Goal: Task Accomplishment & Management: Manage account settings

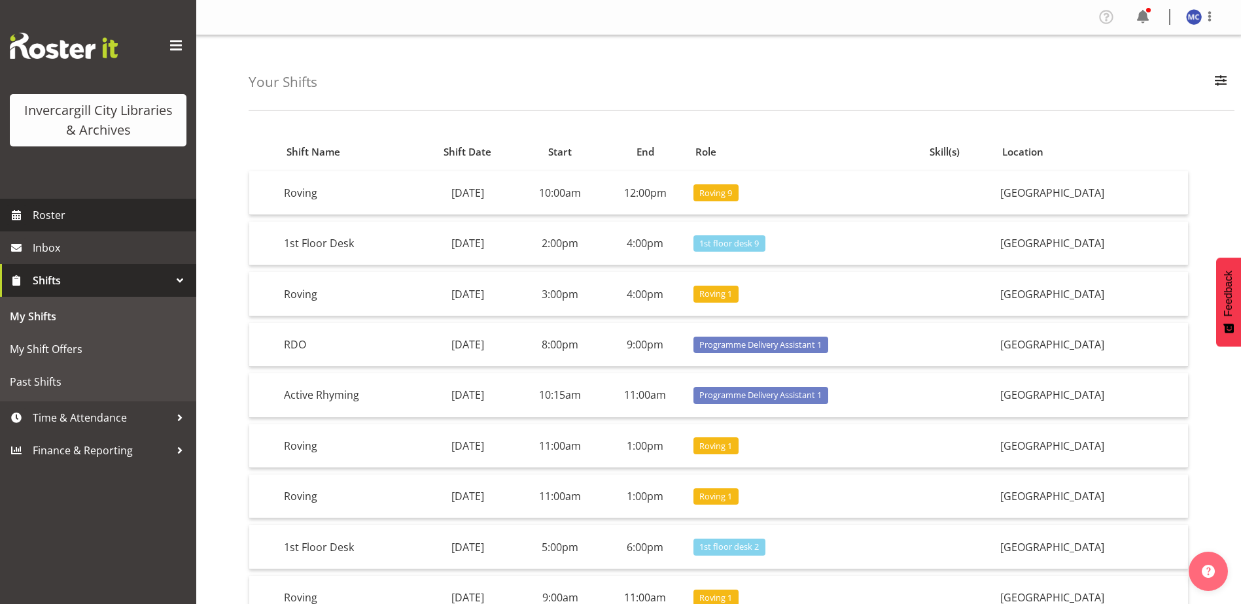
click at [83, 217] on span "Roster" at bounding box center [111, 215] width 157 height 20
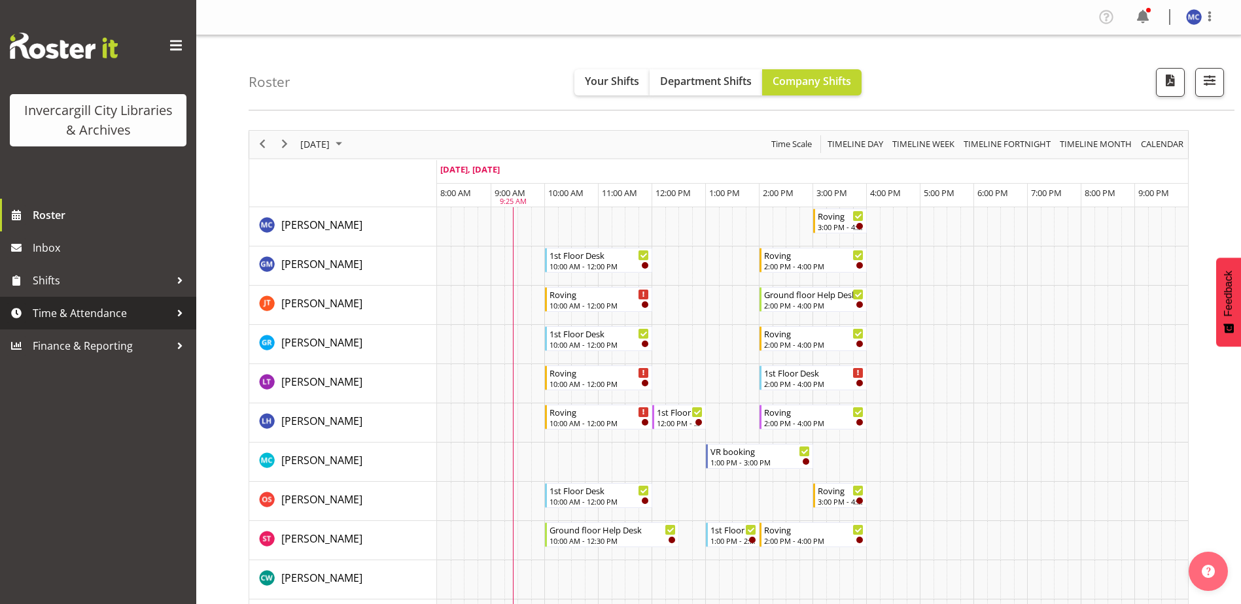
click at [96, 310] on span "Time & Attendance" at bounding box center [101, 314] width 137 height 20
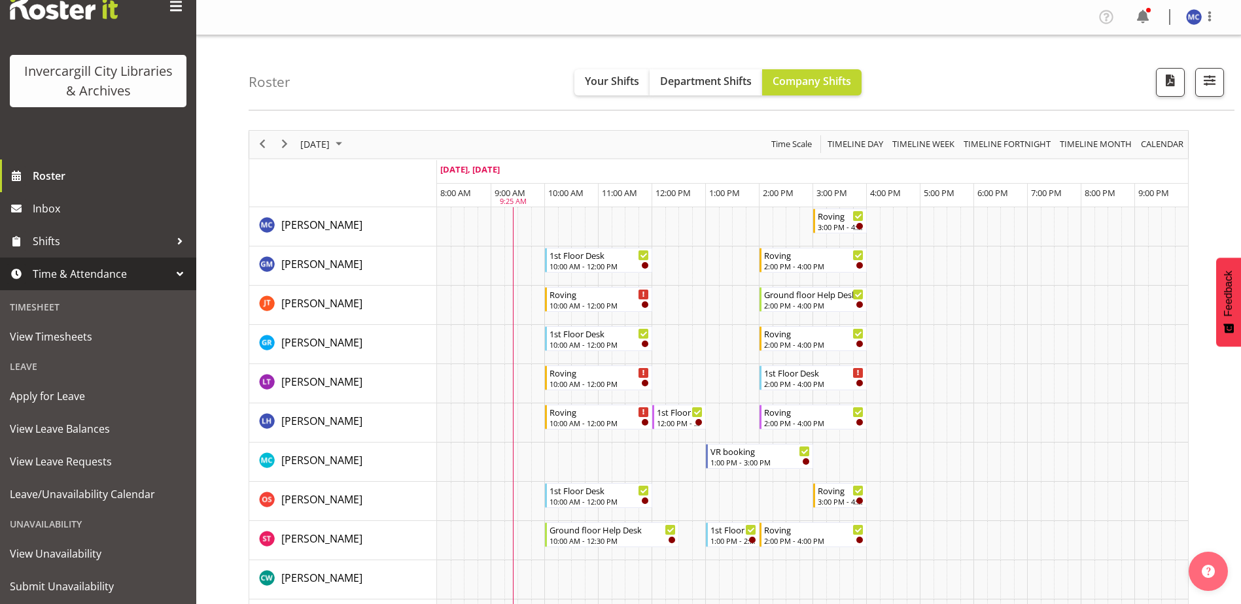
scroll to position [74, 0]
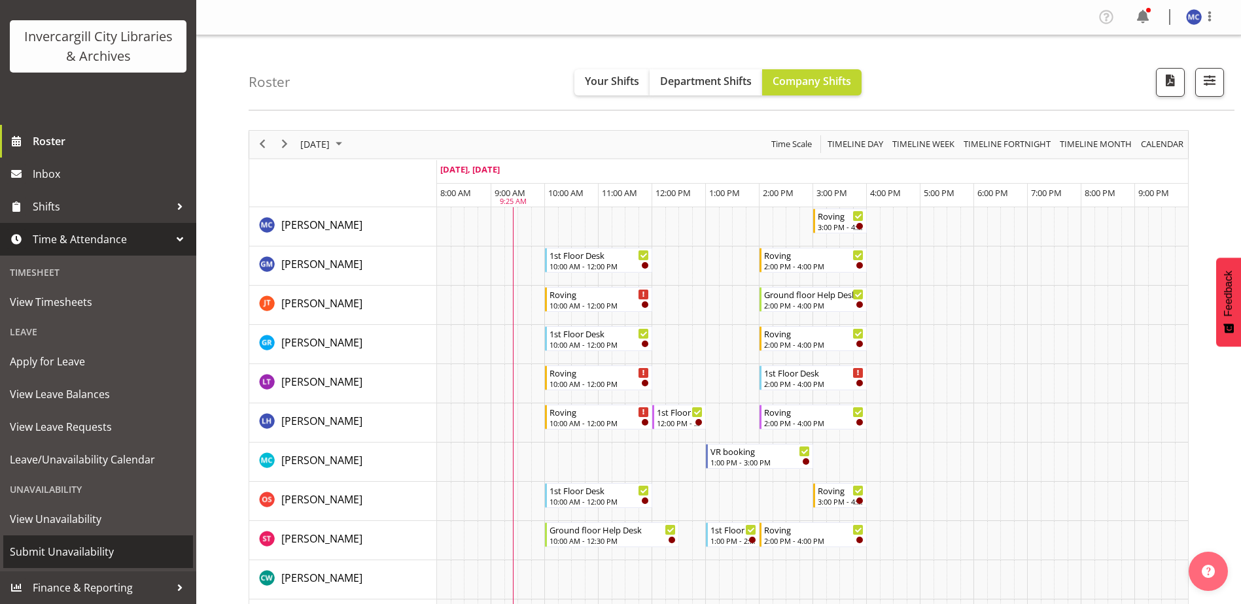
click at [81, 548] on span "Submit Unavailability" at bounding box center [98, 552] width 177 height 20
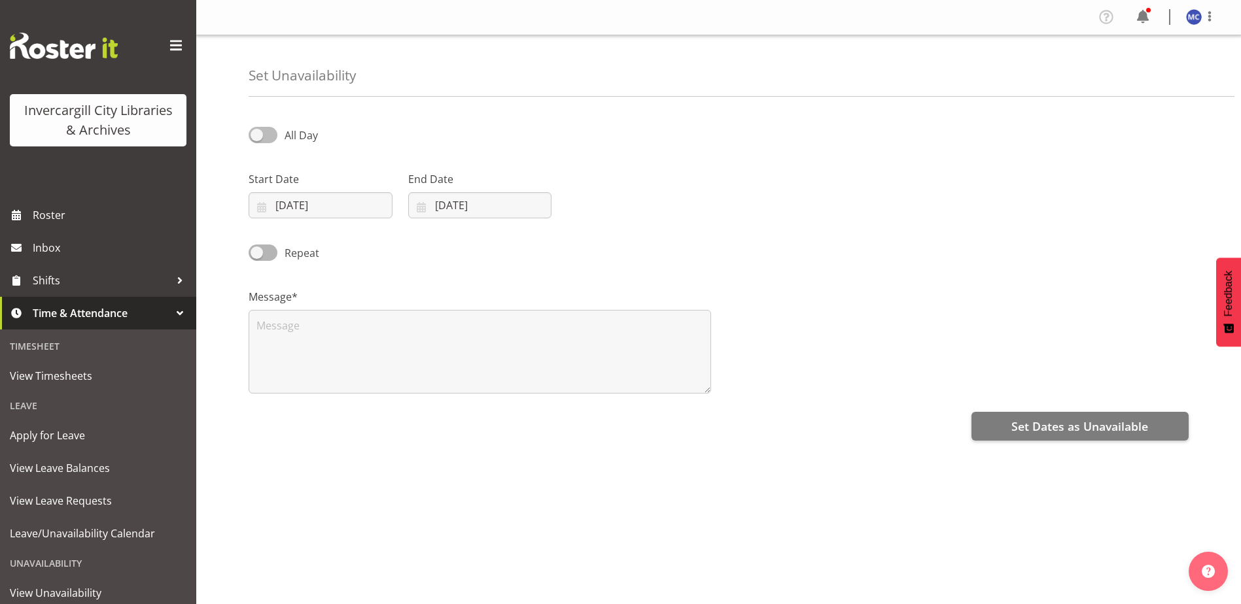
click at [275, 133] on span at bounding box center [263, 135] width 29 height 16
click at [257, 133] on input "All Day" at bounding box center [253, 135] width 9 height 9
checkbox input "true"
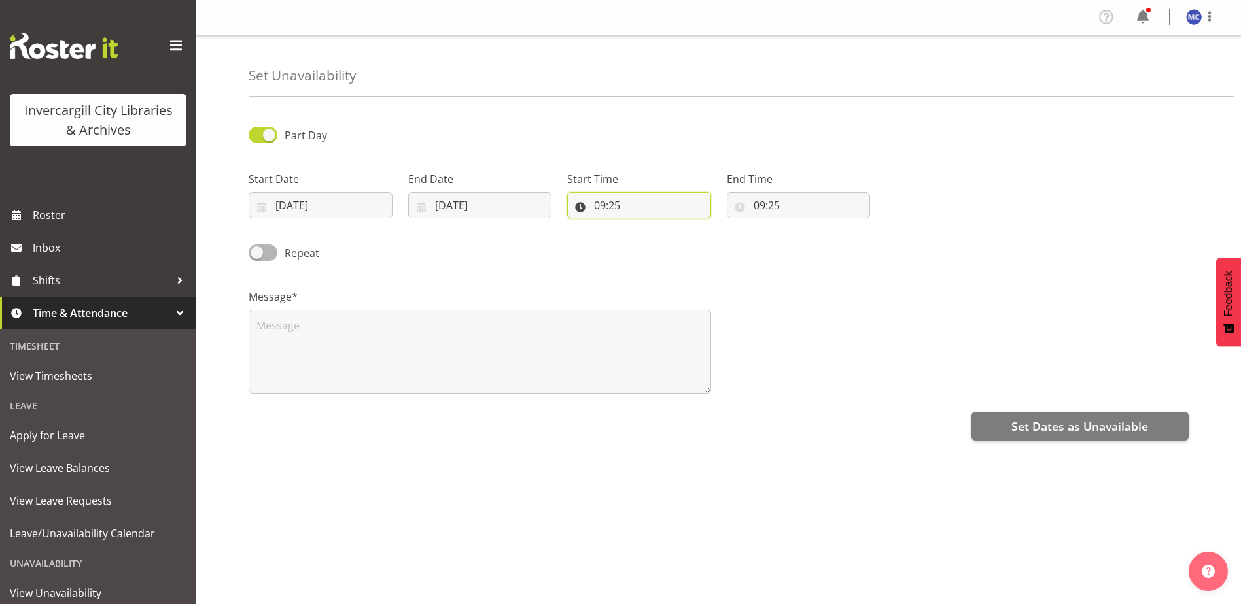
click at [623, 200] on input "09:25" at bounding box center [639, 205] width 144 height 26
click at [655, 242] on select "00 01 02 03 04 05 06 07 08 09 10 11 12 13 14 15 16 17 18 19 20 21 22 23" at bounding box center [656, 239] width 29 height 26
select select "12"
click at [642, 226] on select "00 01 02 03 04 05 06 07 08 09 10 11 12 13 14 15 16 17 18 19 20 21 22 23" at bounding box center [656, 239] width 29 height 26
type input "12:25"
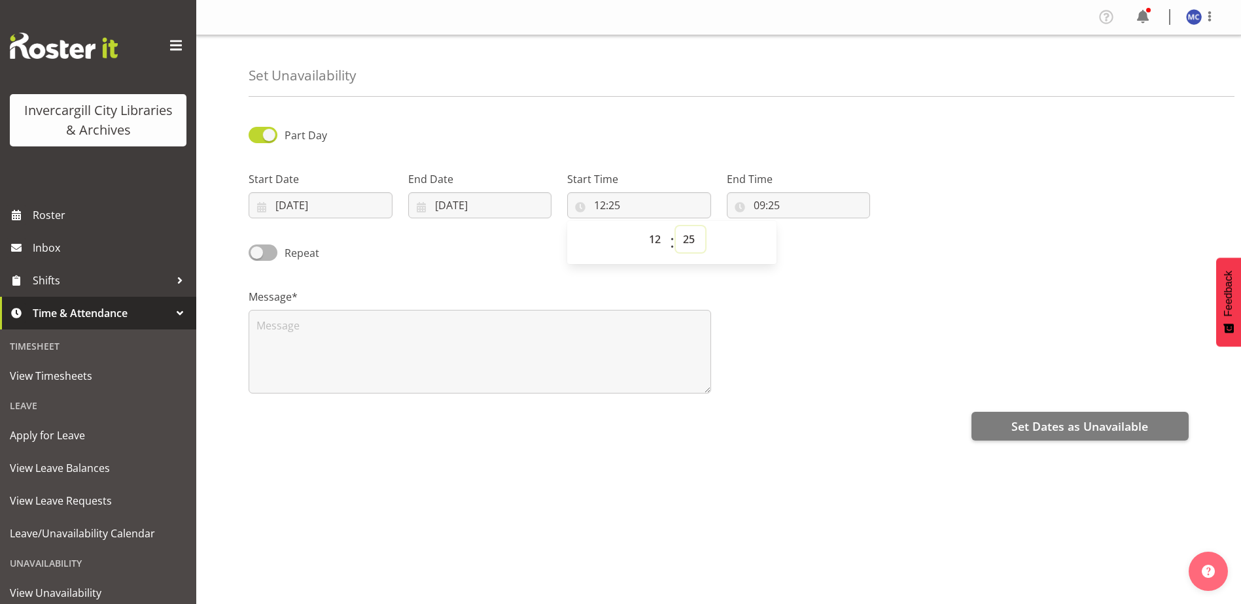
click at [686, 239] on select "00 01 02 03 04 05 06 07 08 09 10 11 12 13 14 15 16 17 18 19 20 21 22 23 24 25 2…" at bounding box center [690, 239] width 29 height 26
select select "30"
click at [676, 226] on select "00 01 02 03 04 05 06 07 08 09 10 11 12 13 14 15 16 17 18 19 20 21 22 23 24 25 2…" at bounding box center [690, 239] width 29 height 26
type input "12:30"
click at [759, 208] on input "09:25" at bounding box center [799, 205] width 144 height 26
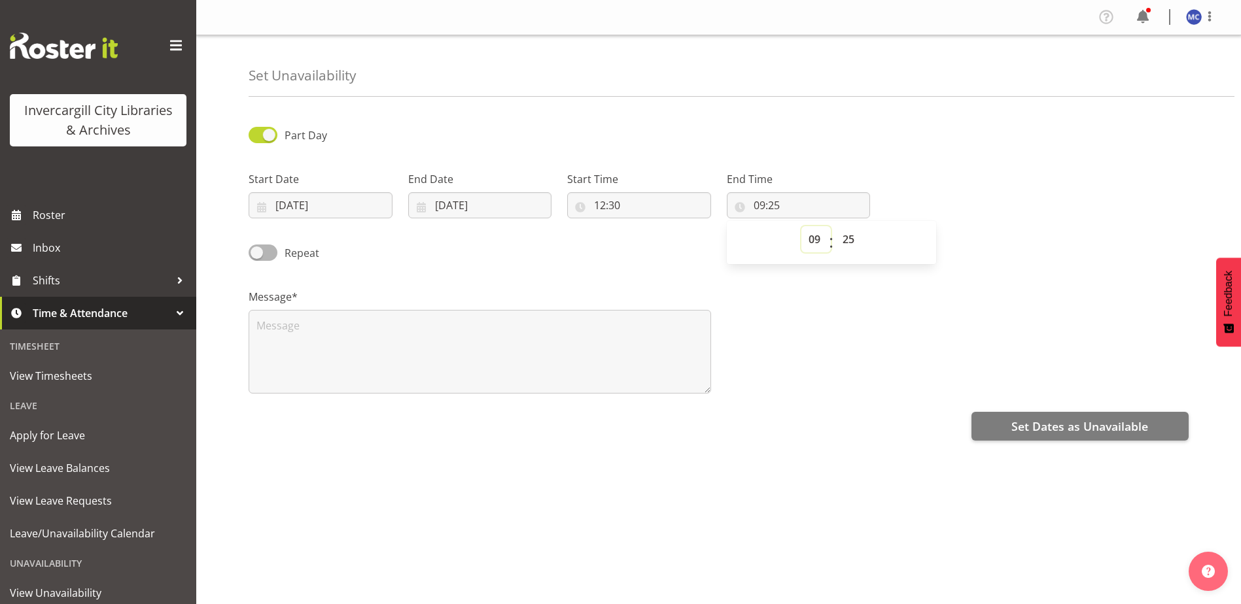
click at [810, 236] on select "00 01 02 03 04 05 06 07 08 09 10 11 12 13 14 15 16 17 18 19 20 21 22 23" at bounding box center [815, 239] width 29 height 26
select select "15"
click at [801, 226] on select "00 01 02 03 04 05 06 07 08 09 10 11 12 13 14 15 16 17 18 19 20 21 22 23" at bounding box center [815, 239] width 29 height 26
type input "15:25"
click at [853, 244] on select "00 01 02 03 04 05 06 07 08 09 10 11 12 13 14 15 16 17 18 19 20 21 22 23 24 25 2…" at bounding box center [849, 239] width 29 height 26
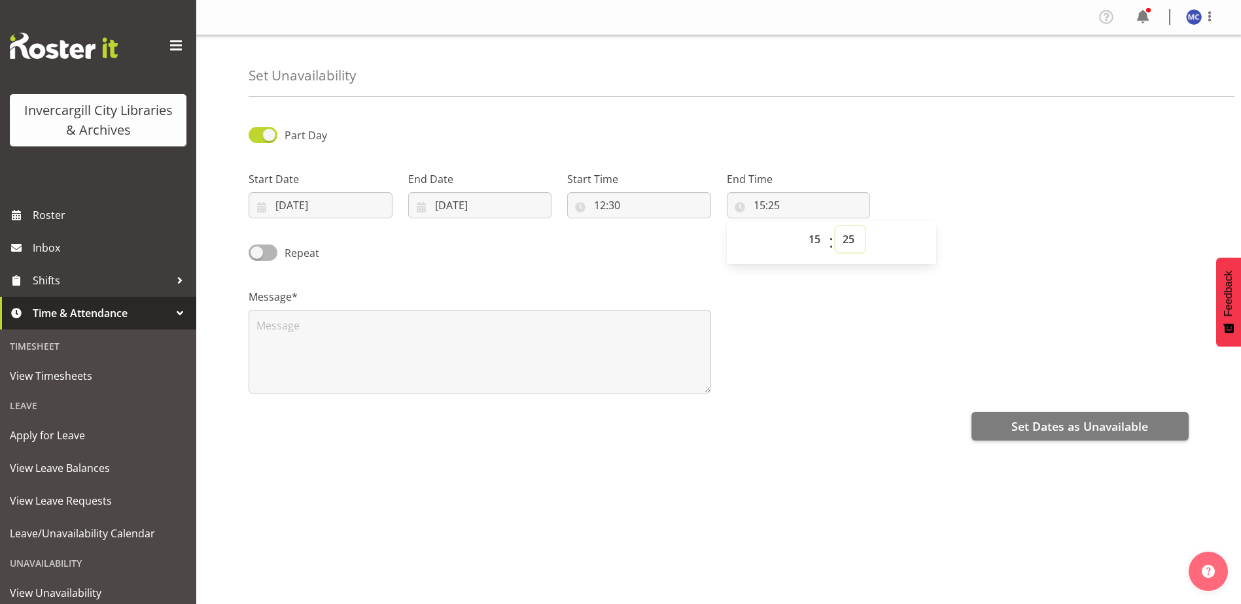
select select "0"
click at [835, 226] on select "00 01 02 03 04 05 06 07 08 09 10 11 12 13 14 15 16 17 18 19 20 21 22 23 24 25 2…" at bounding box center [849, 239] width 29 height 26
type input "15:00"
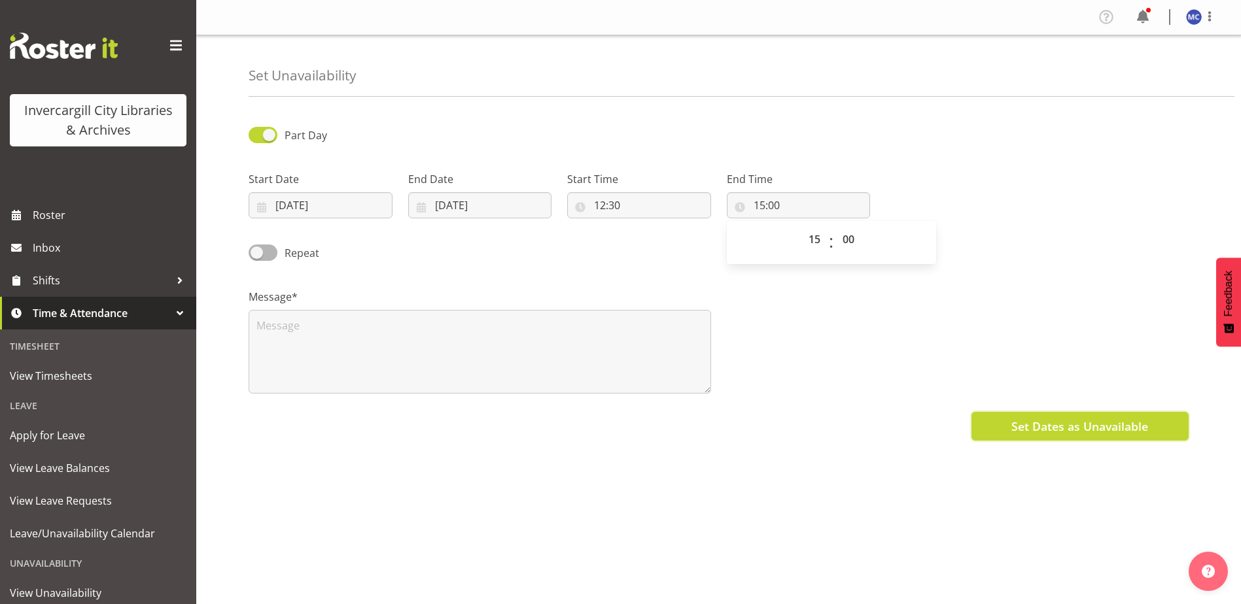
click at [1023, 425] on span "Set Dates as Unavailable" at bounding box center [1079, 426] width 137 height 17
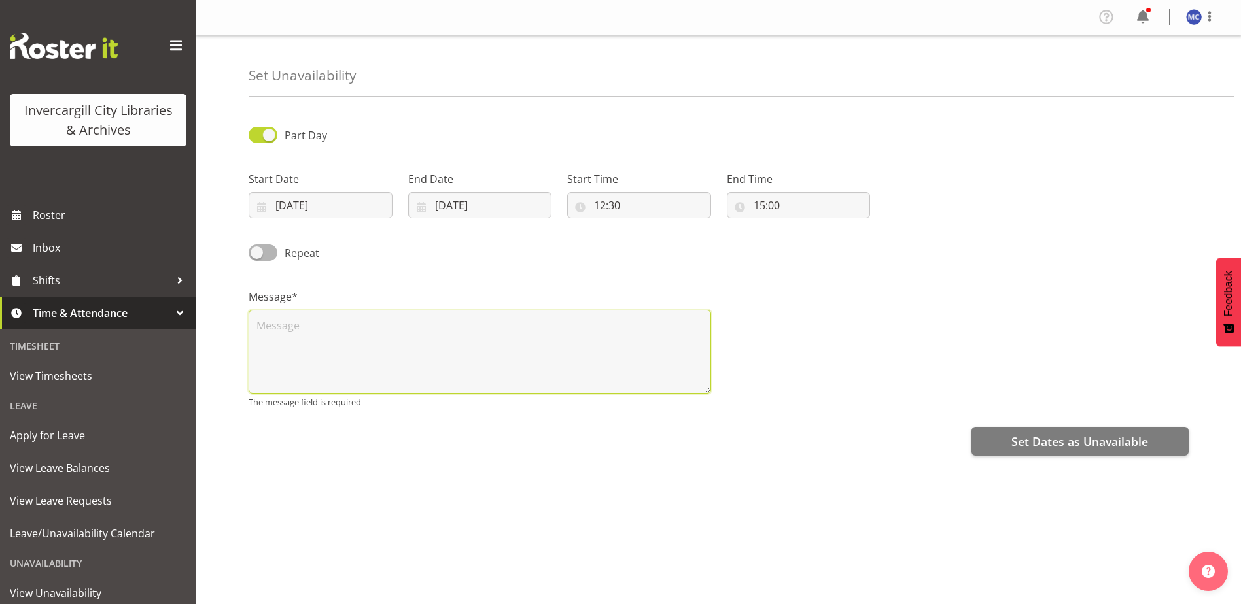
click at [511, 339] on textarea at bounding box center [480, 352] width 463 height 84
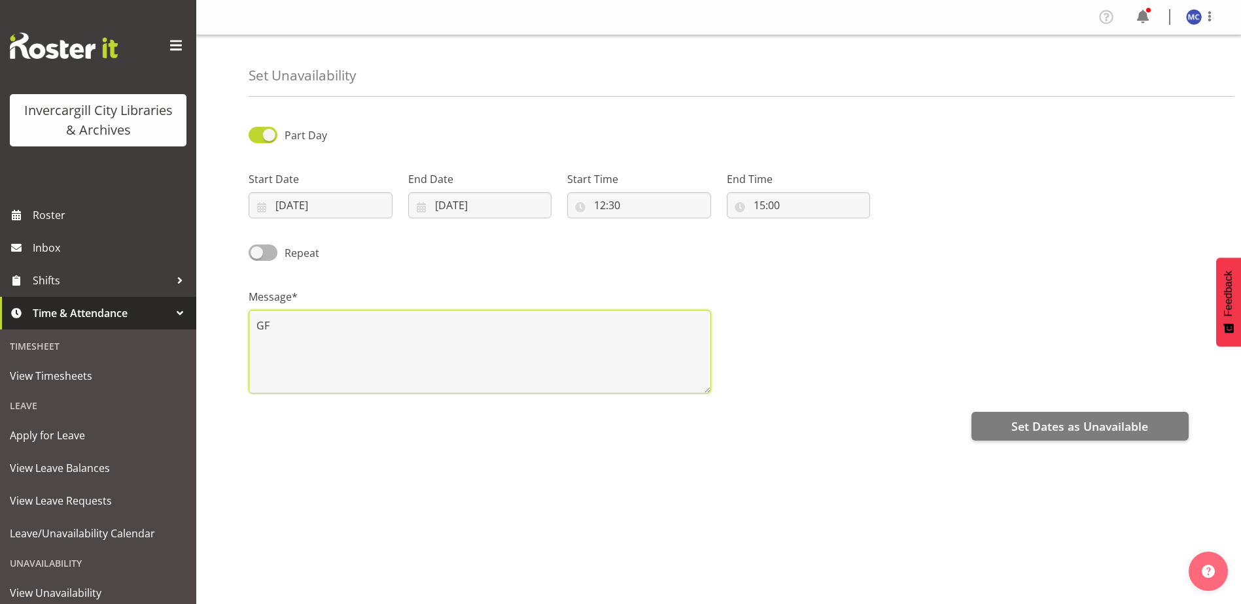
type textarea "G"
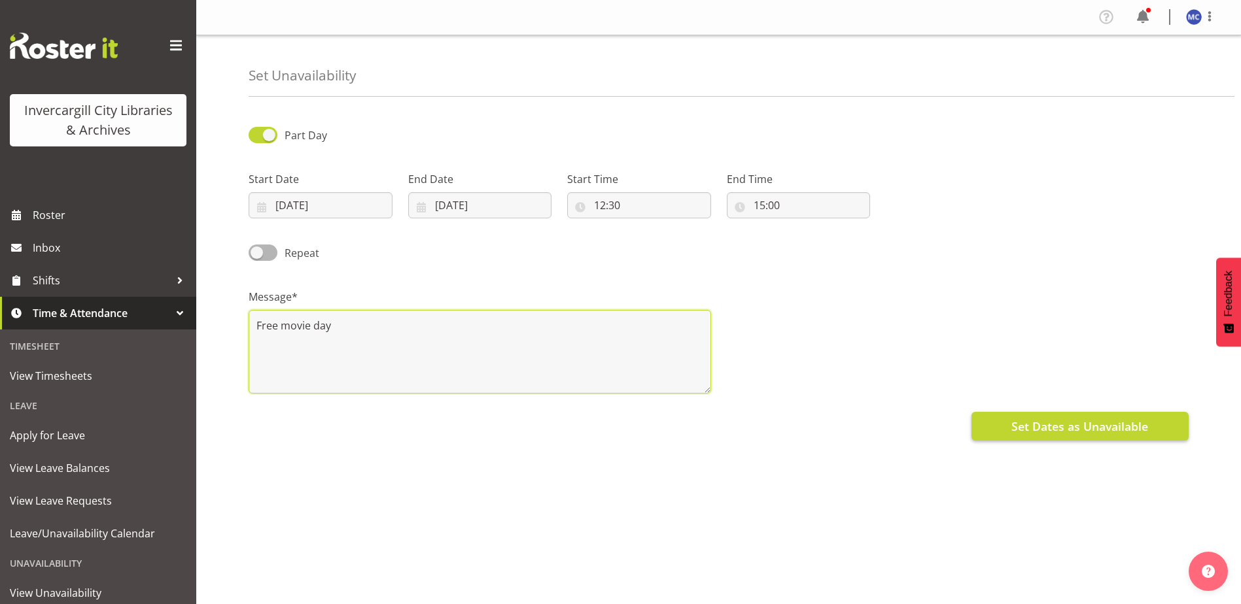
type textarea "Free movie day"
click at [1011, 426] on button "Set Dates as Unavailable" at bounding box center [1079, 426] width 217 height 29
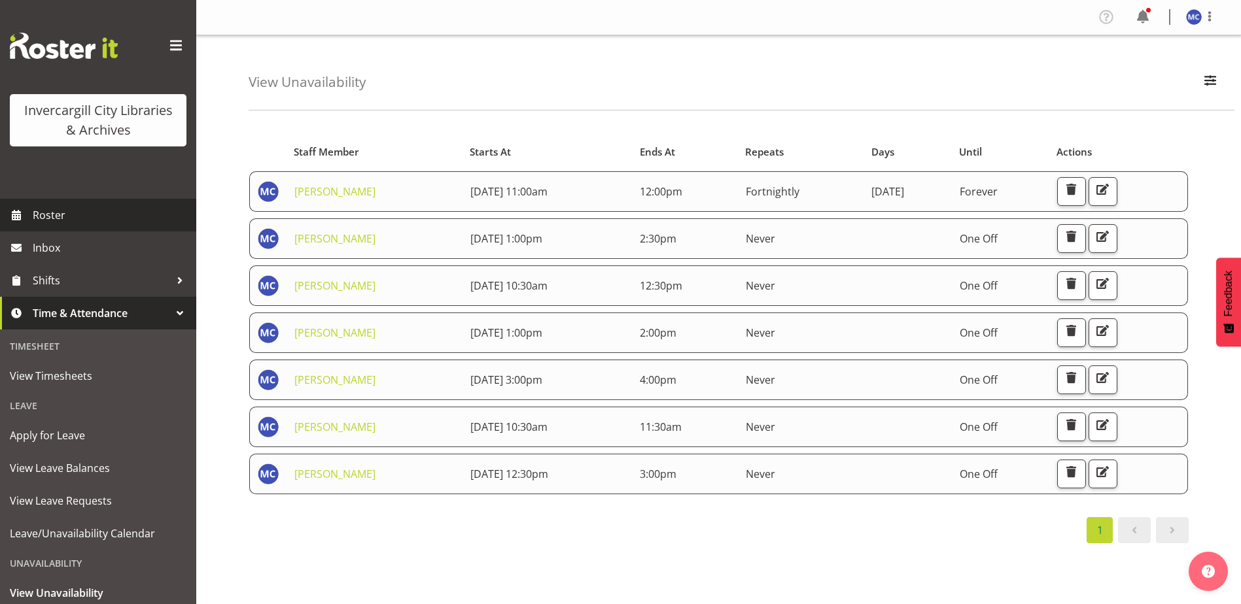
click at [82, 213] on span "Roster" at bounding box center [111, 215] width 157 height 20
